Goal: Information Seeking & Learning: Learn about a topic

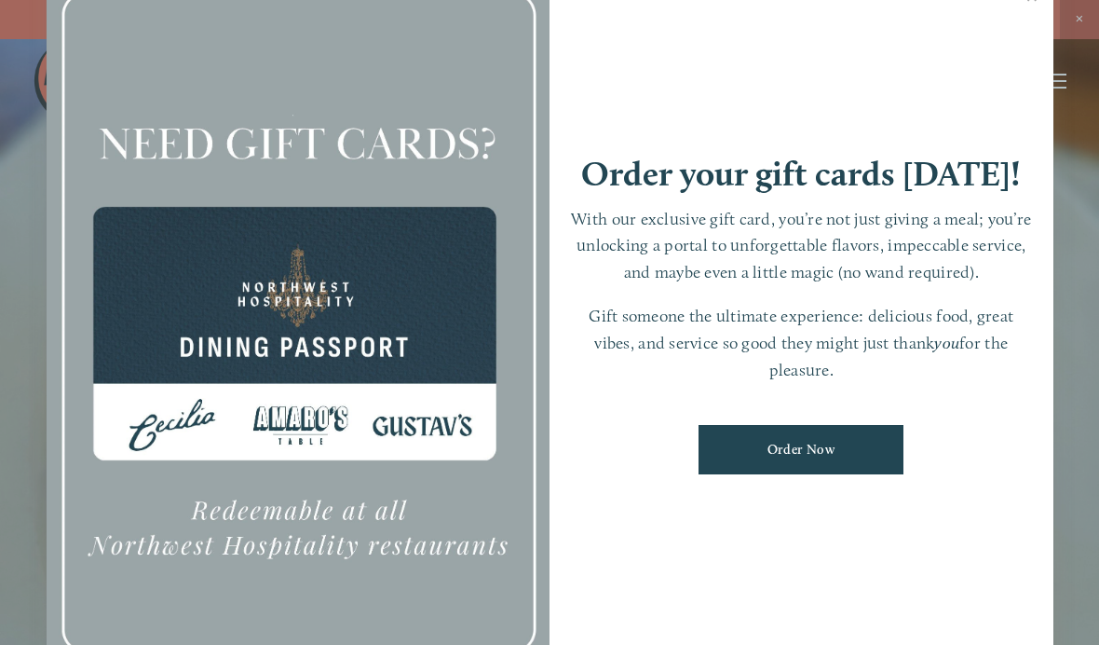
scroll to position [39, 0]
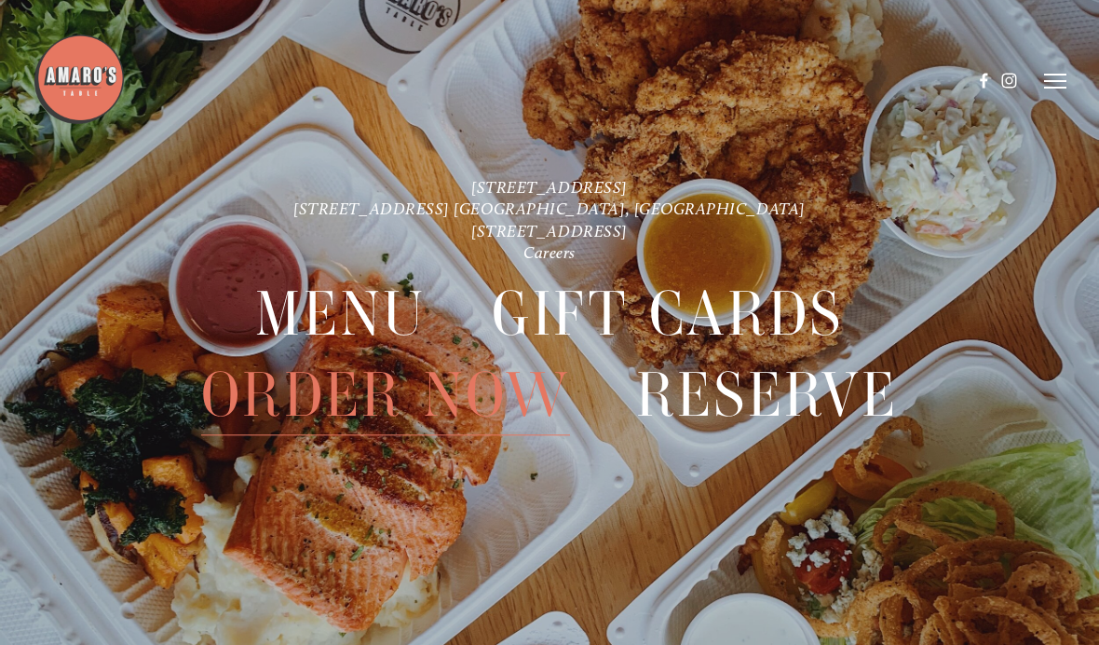
click at [1024, 25] on header "Menu Order Now Visit Gallery 0" at bounding box center [549, 81] width 1033 height 162
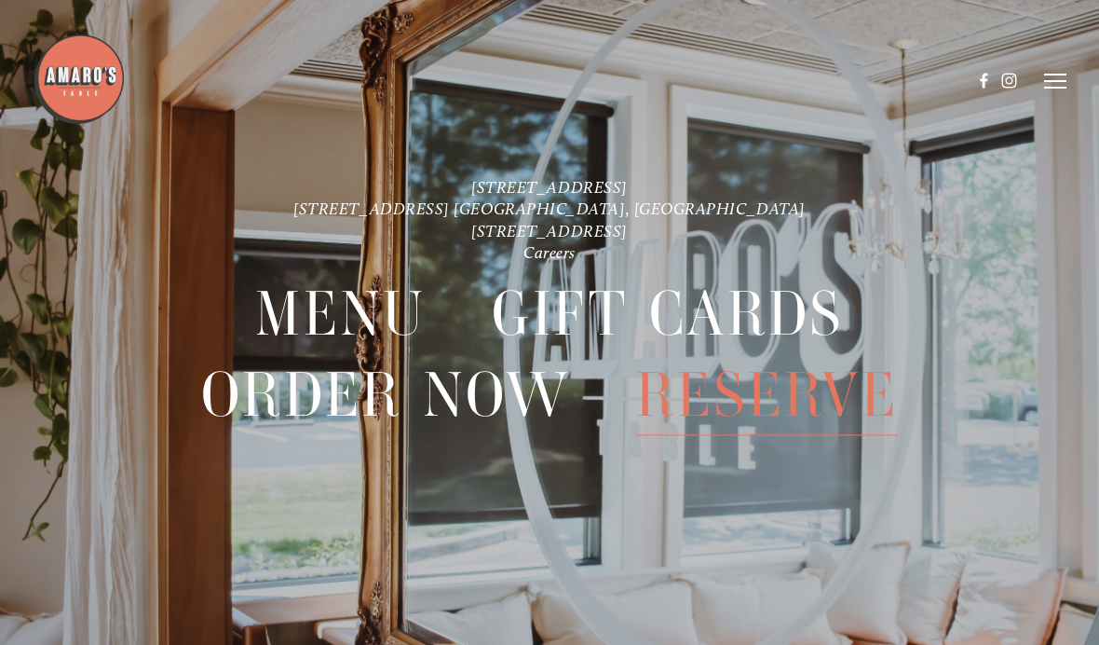
click at [299, 324] on span "Menu" at bounding box center [340, 315] width 171 height 80
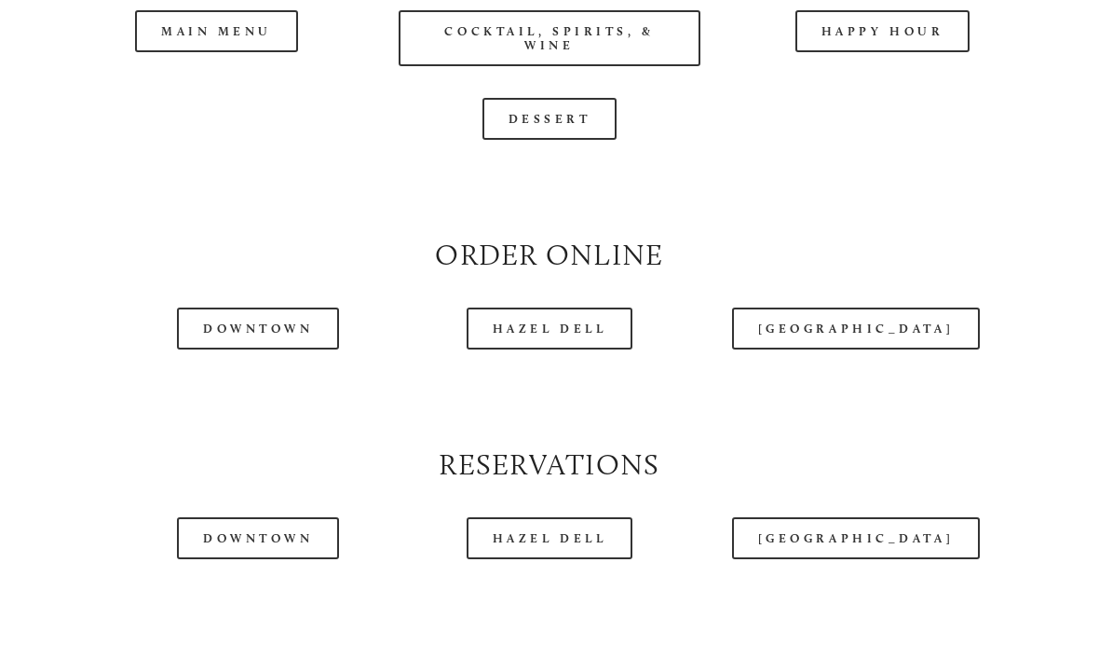
scroll to position [1804, 0]
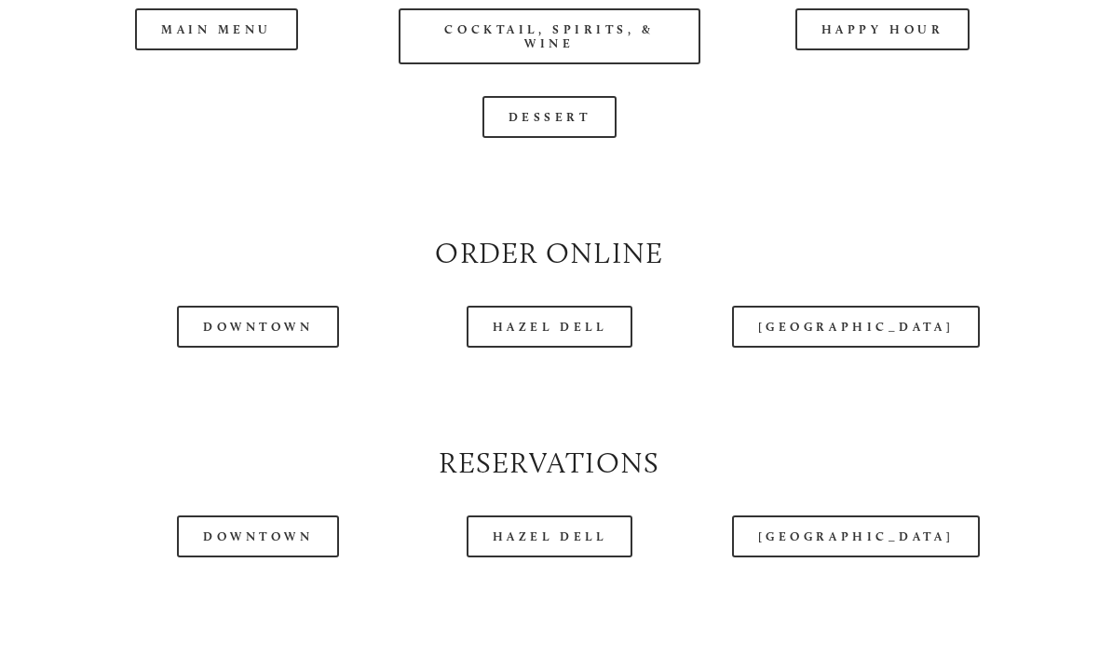
click at [859, 58] on div at bounding box center [502, 34] width 939 height 96
click at [864, 43] on div at bounding box center [502, 34] width 939 height 96
click at [890, 40] on div at bounding box center [502, 34] width 939 height 96
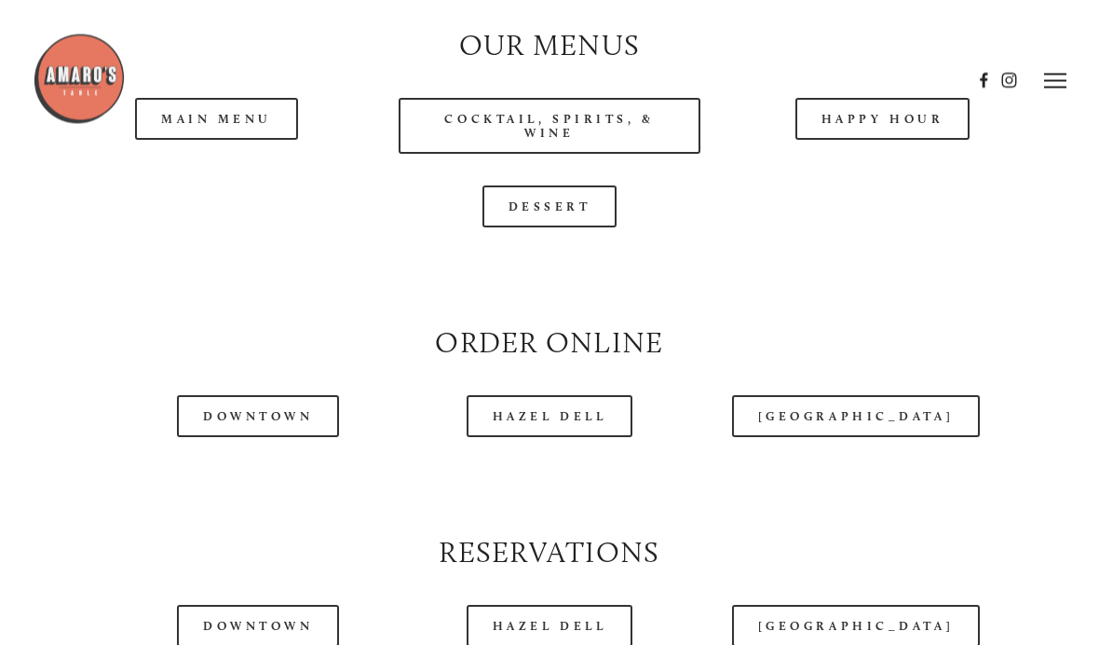
scroll to position [1712, 0]
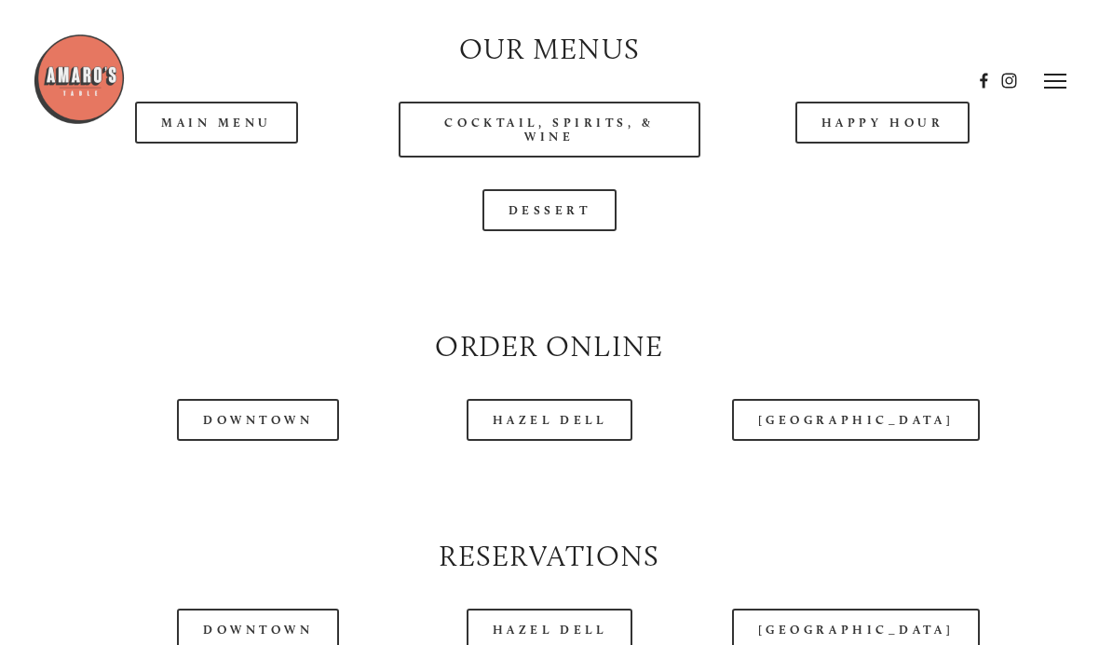
click at [190, 130] on header "Menu Order Now Visit Gallery 0" at bounding box center [549, 81] width 1033 height 162
click at [920, 130] on header "Menu Order Now Visit Gallery 0" at bounding box center [549, 81] width 1033 height 162
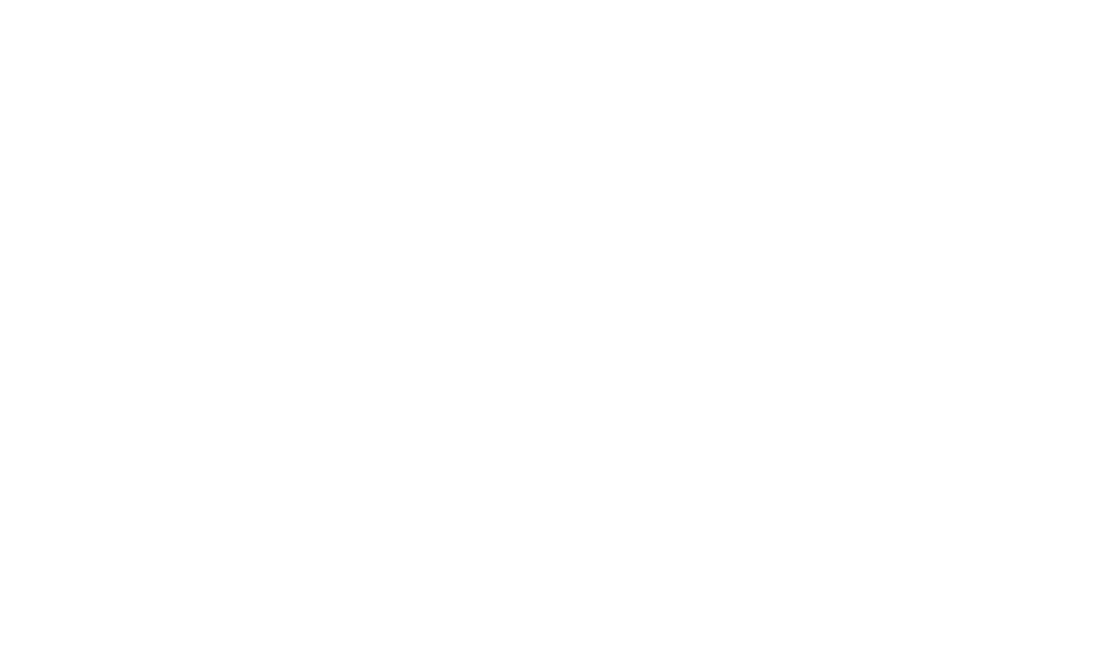
scroll to position [39, 0]
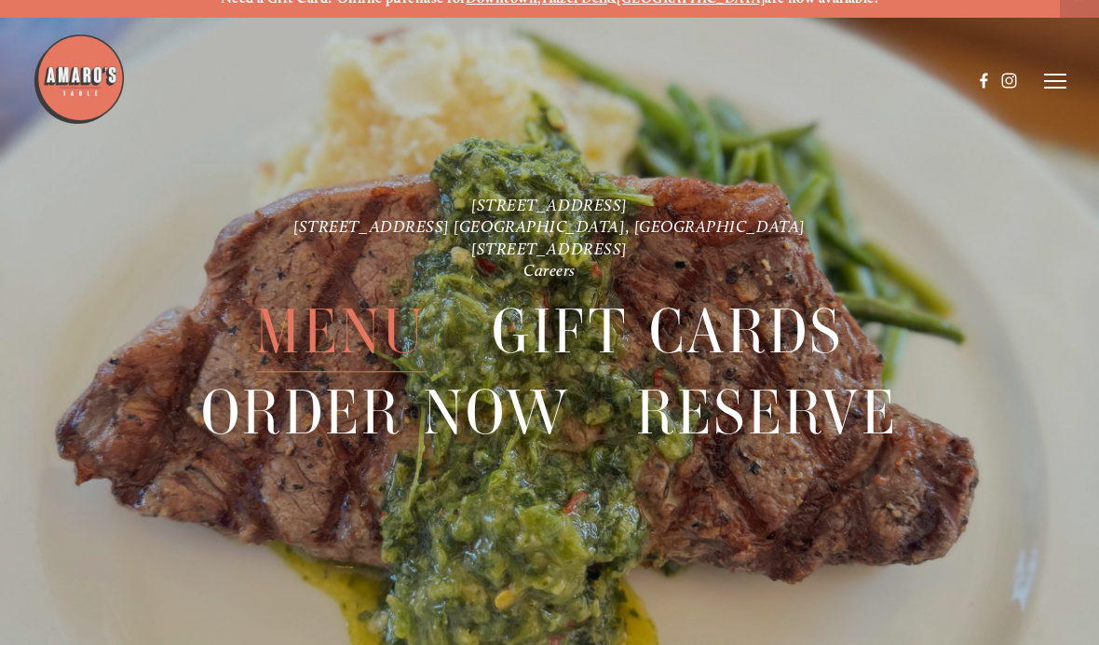
scroll to position [39, 0]
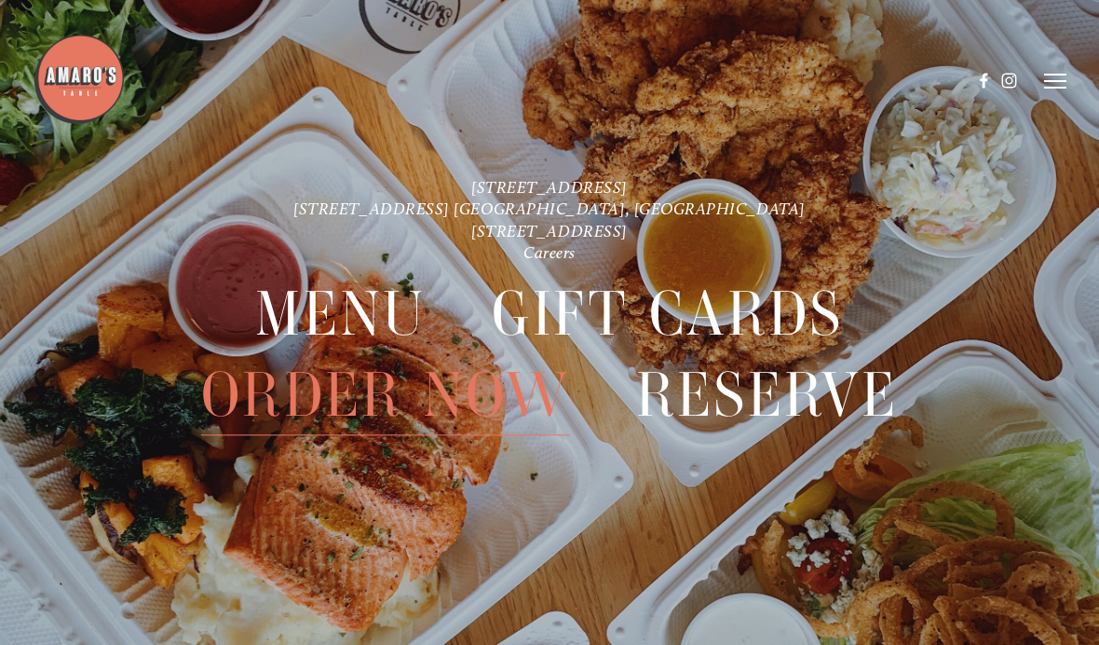
click at [320, 308] on span "Menu" at bounding box center [340, 315] width 171 height 80
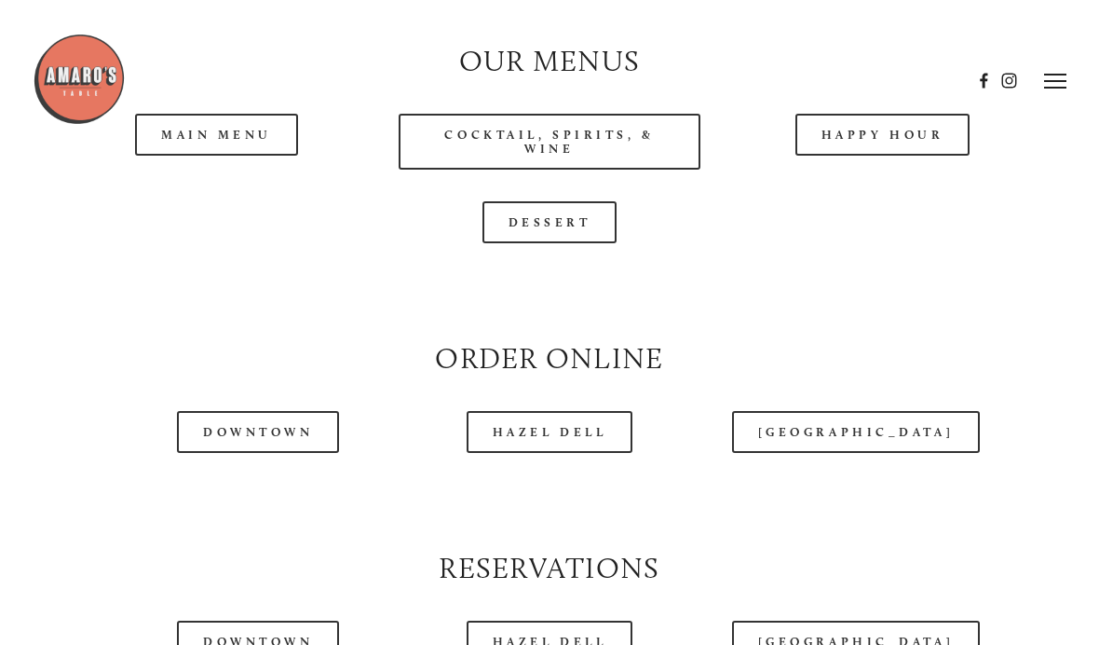
scroll to position [1697, 0]
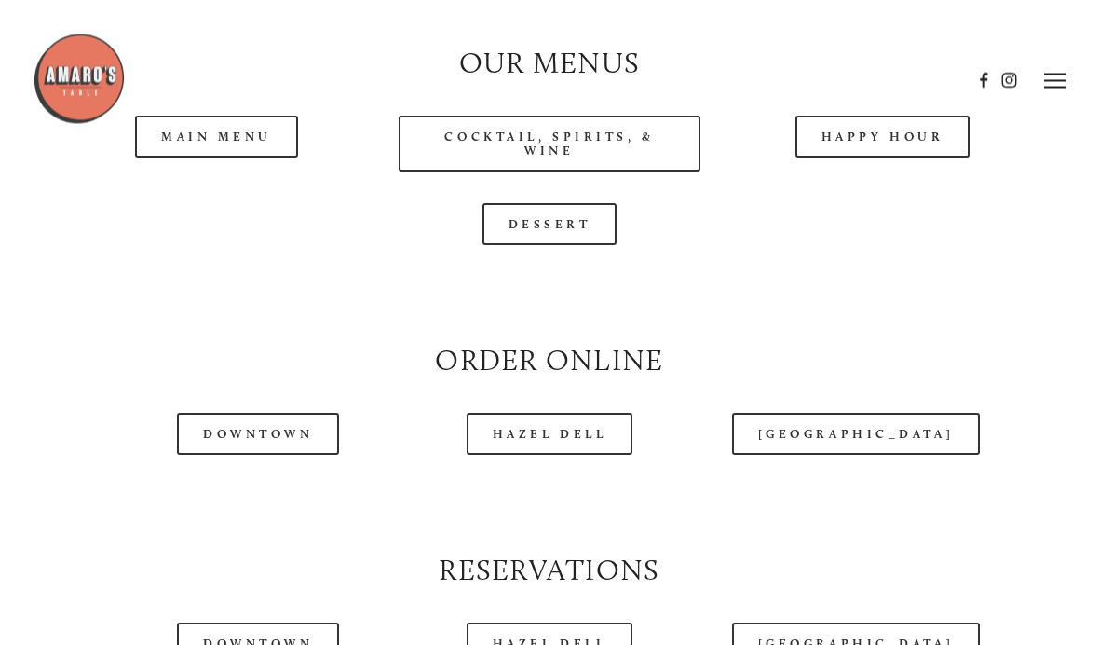
click at [209, 147] on header "Menu Order Now Visit Gallery 0" at bounding box center [549, 81] width 1033 height 162
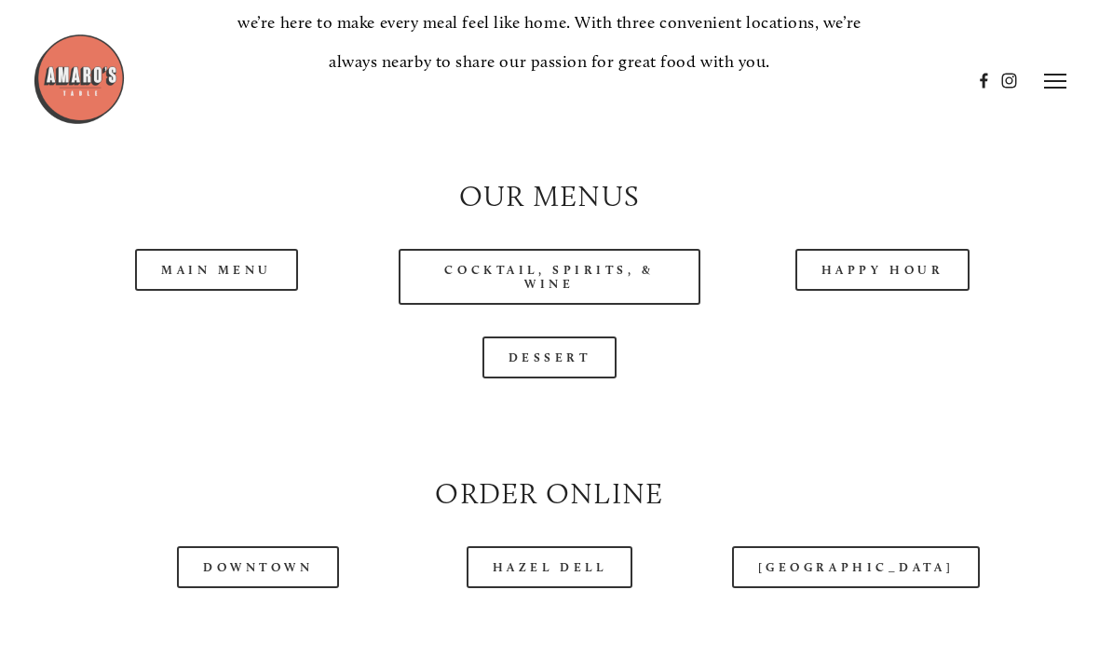
scroll to position [1555, 0]
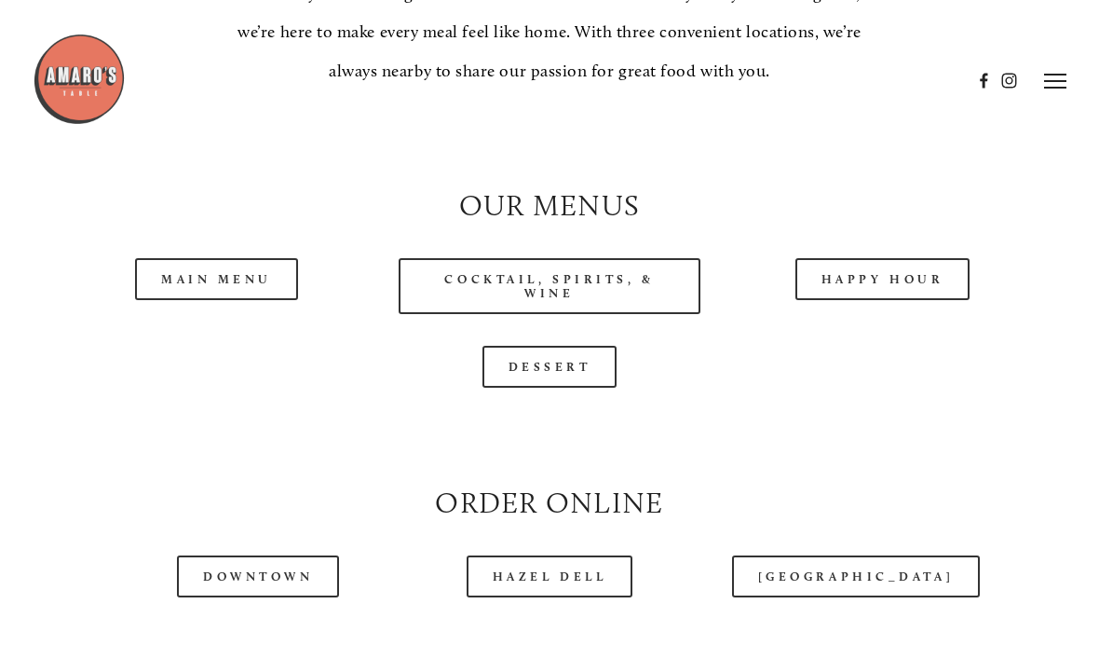
click at [517, 307] on link "Cocktail, Spirits, & Wine" at bounding box center [549, 286] width 301 height 56
click at [234, 300] on link "Main Menu" at bounding box center [216, 279] width 163 height 42
click at [899, 293] on link "Happy Hour" at bounding box center [883, 279] width 175 height 42
